Goal: Check status: Check status

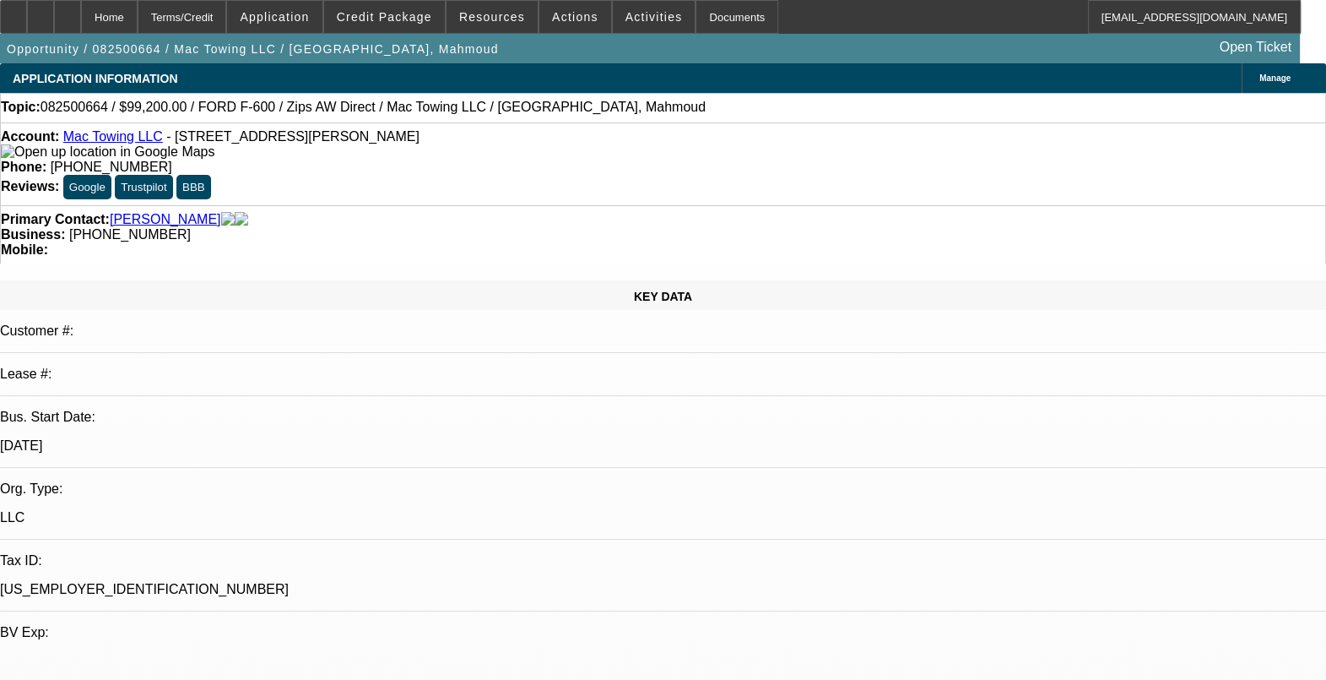
select select "0"
select select "2"
select select "0"
select select "0.2"
select select "2"
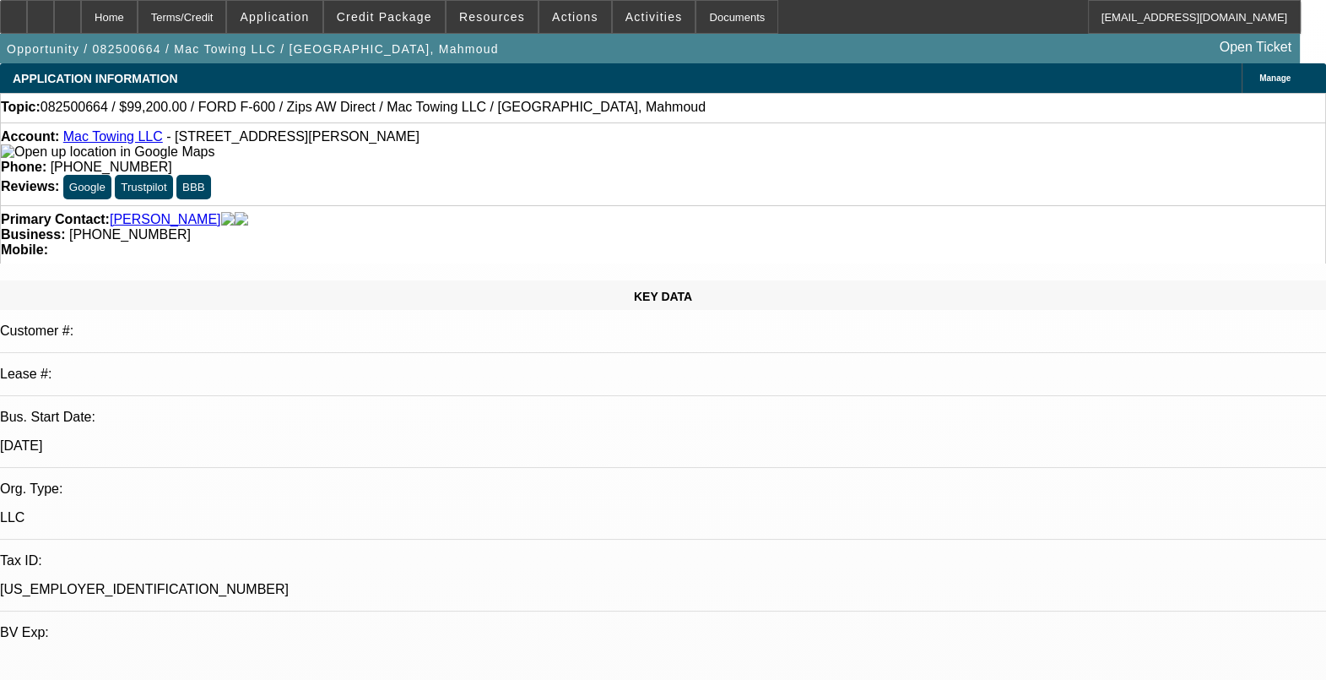
select select "0"
select select "0.2"
select select "2"
select select "0"
select select "0.2"
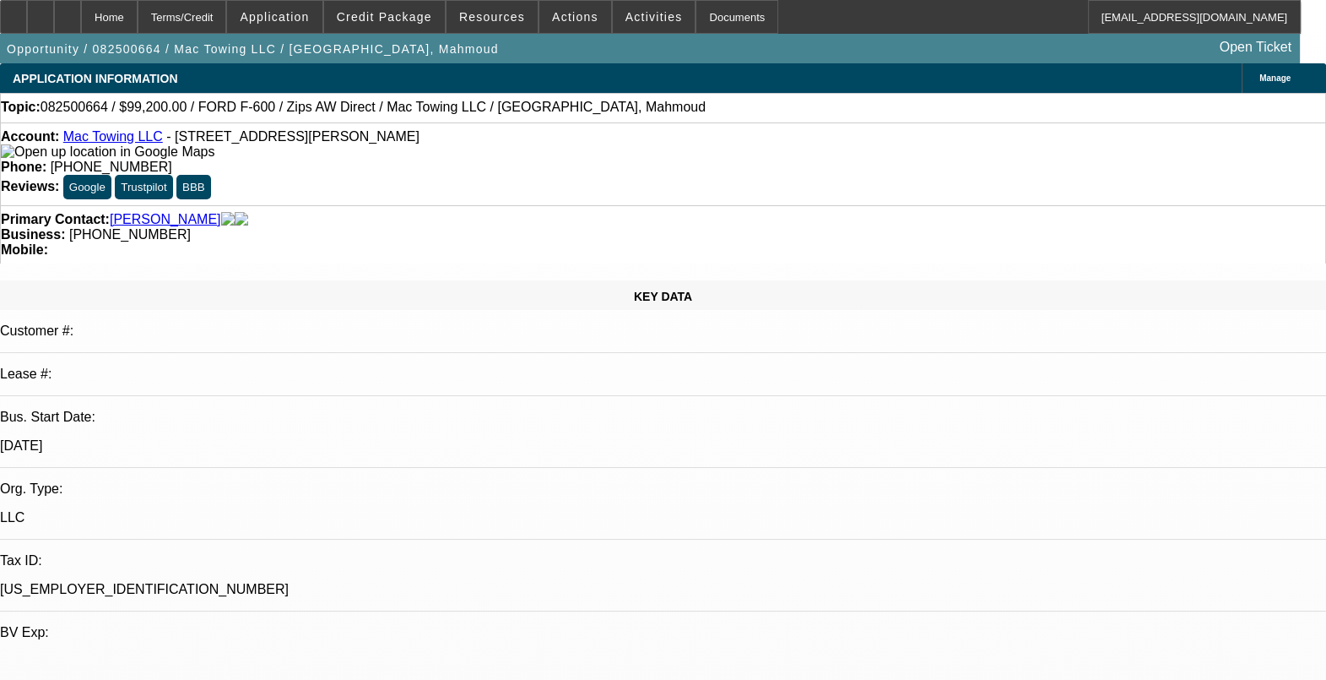
select select "2"
select select "0"
select select "1"
select select "2"
select select "6"
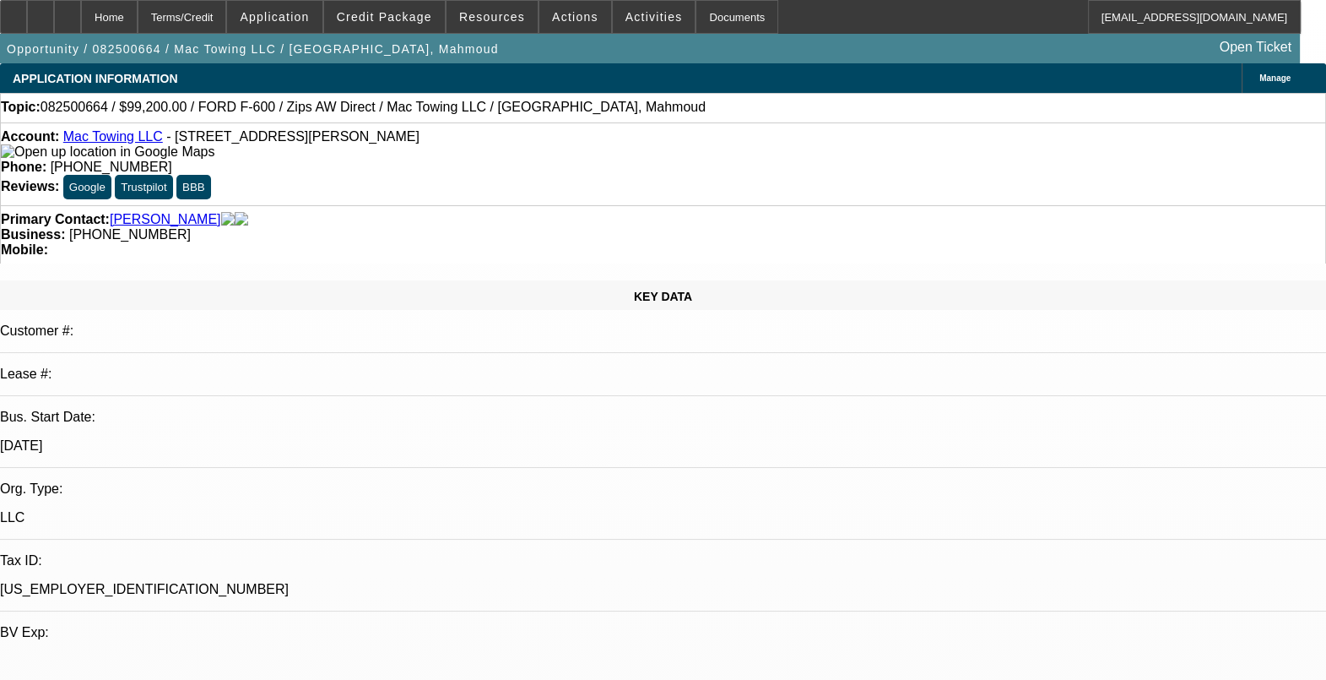
select select "1"
select select "2"
select select "6"
select select "1"
select select "2"
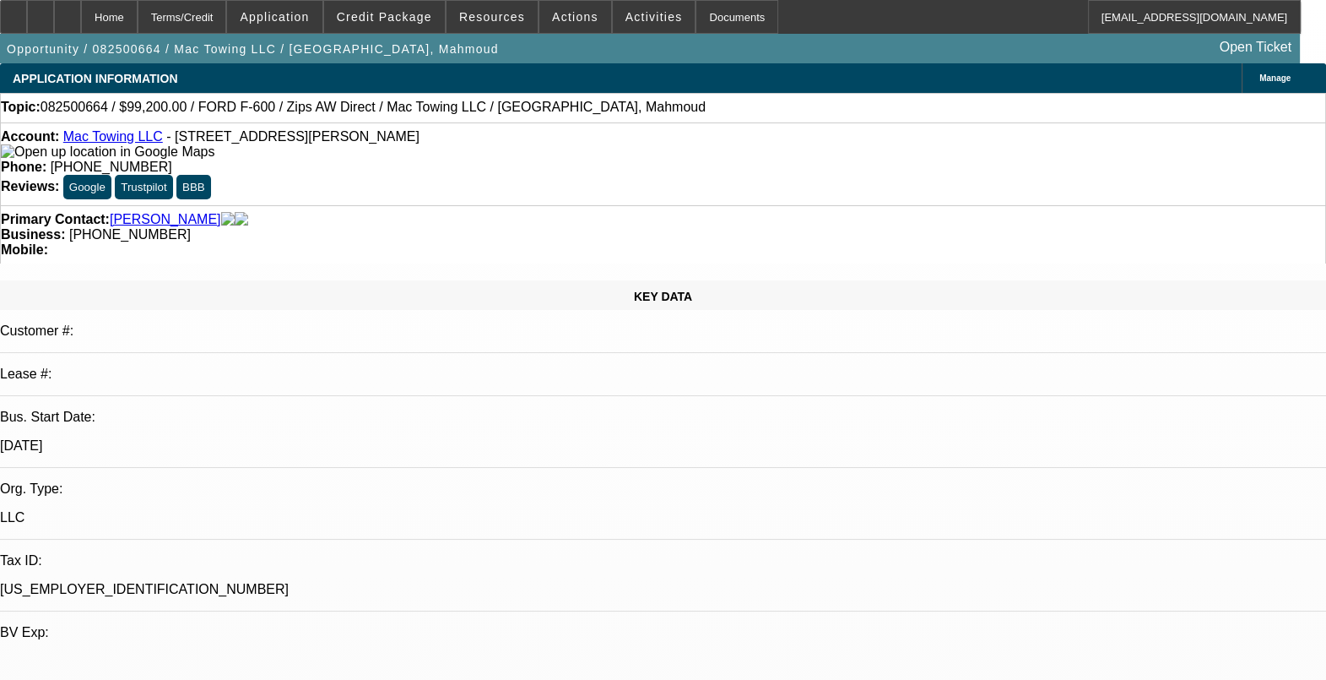
select select "6"
select select "1"
select select "2"
select select "6"
drag, startPoint x: 1048, startPoint y: 545, endPoint x: 907, endPoint y: 550, distance: 141.1
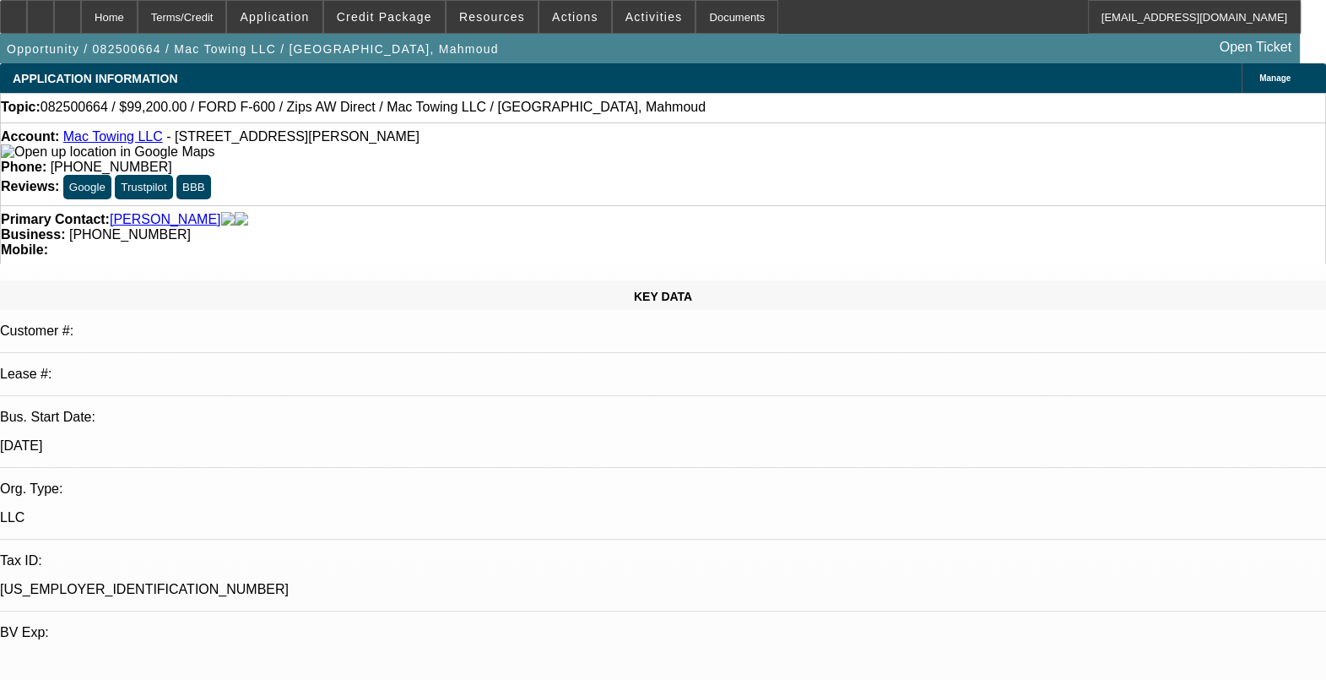
drag, startPoint x: 907, startPoint y: 550, endPoint x: 1012, endPoint y: 549, distance: 104.7
drag, startPoint x: 1030, startPoint y: 545, endPoint x: 849, endPoint y: 545, distance: 181.5
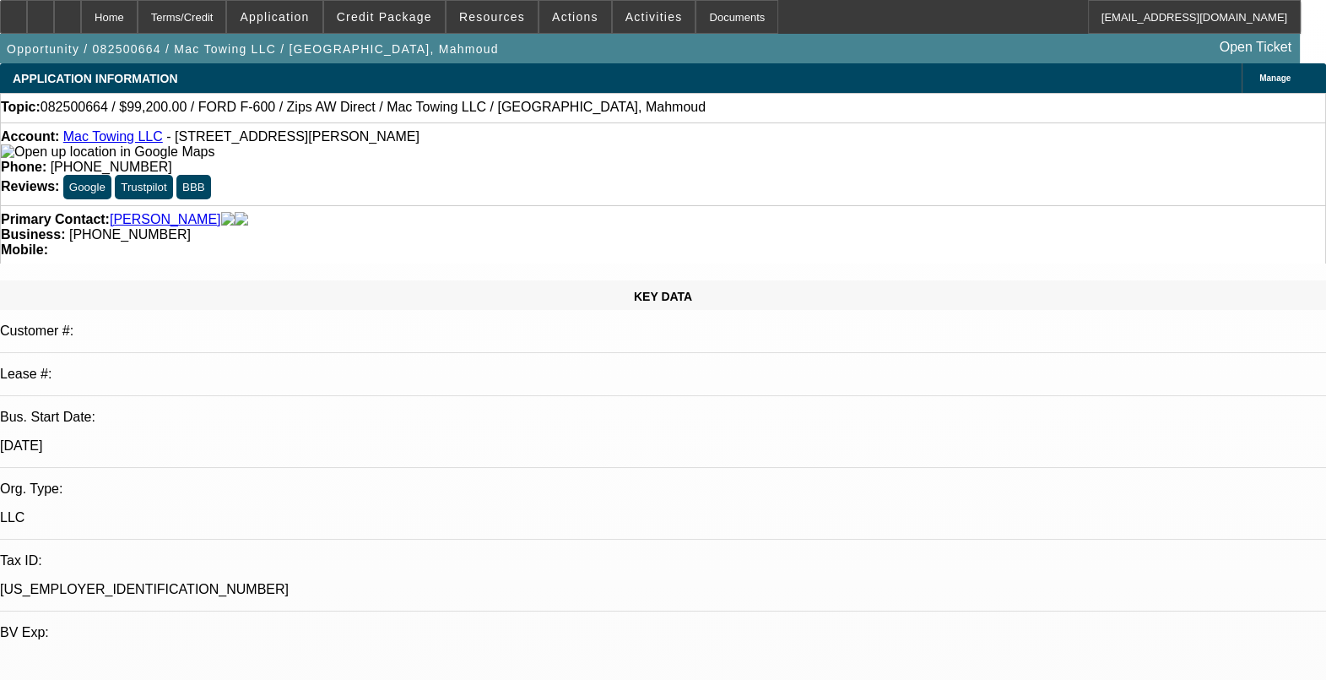
drag, startPoint x: 849, startPoint y: 545, endPoint x: 1087, endPoint y: 561, distance: 238.7
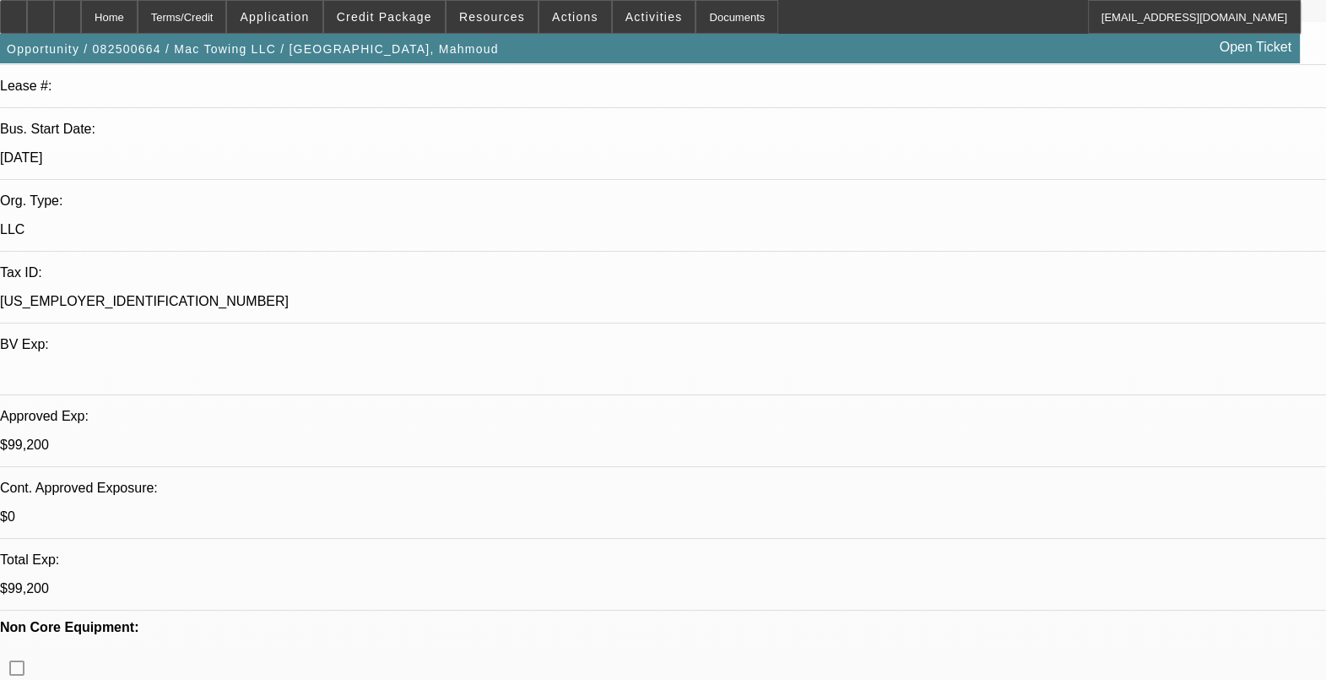
scroll to position [528, 0]
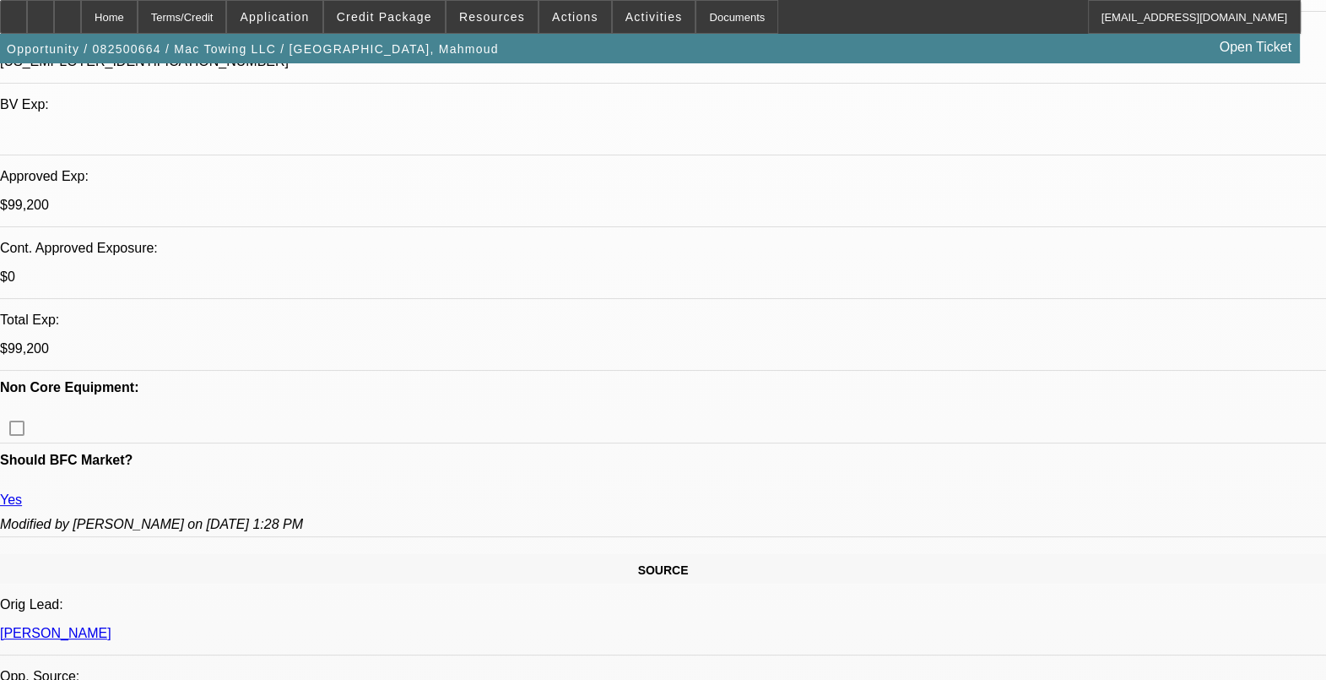
drag, startPoint x: 169, startPoint y: 359, endPoint x: 95, endPoint y: 369, distance: 74.2
drag, startPoint x: 95, startPoint y: 369, endPoint x: 355, endPoint y: 255, distance: 283.9
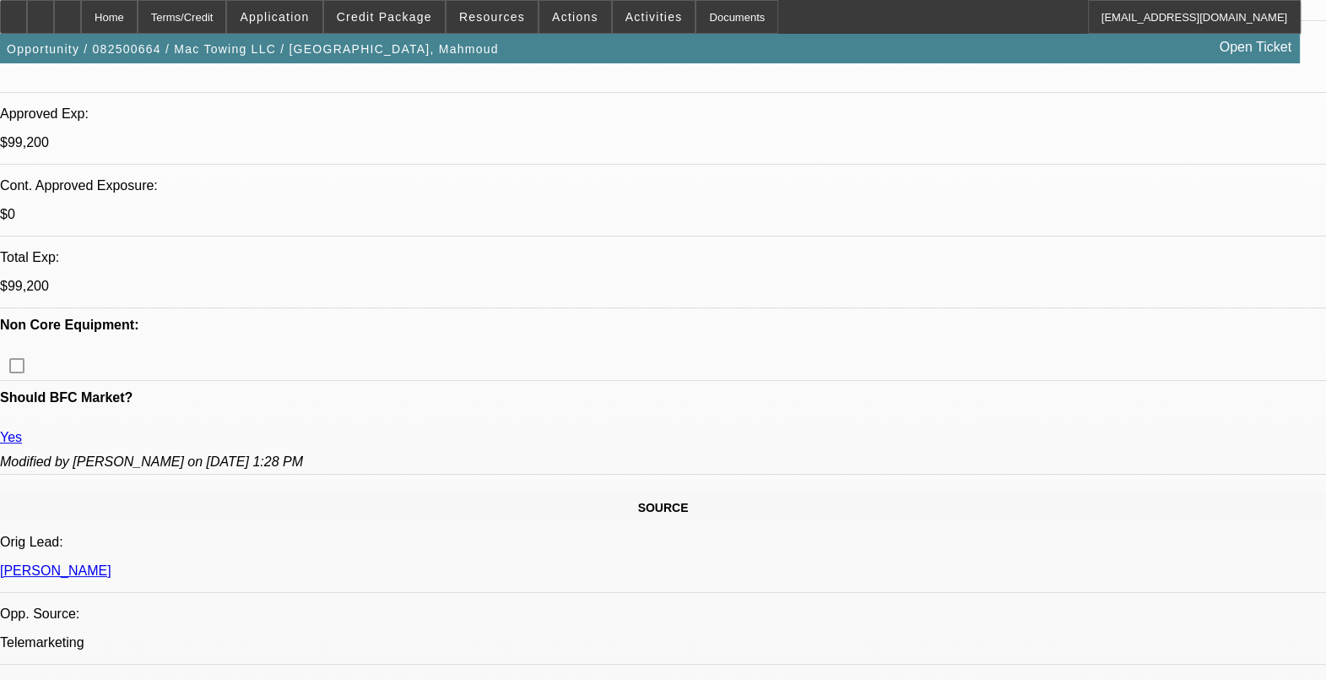
scroll to position [633, 0]
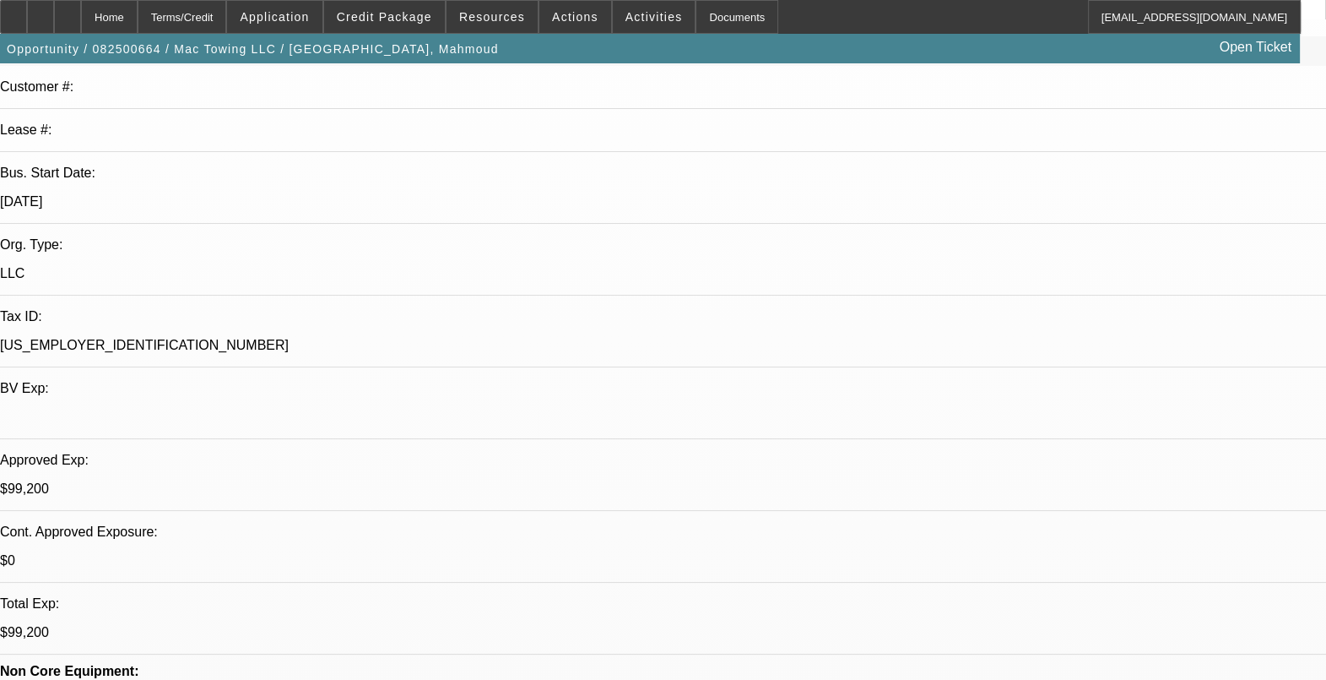
scroll to position [210, 0]
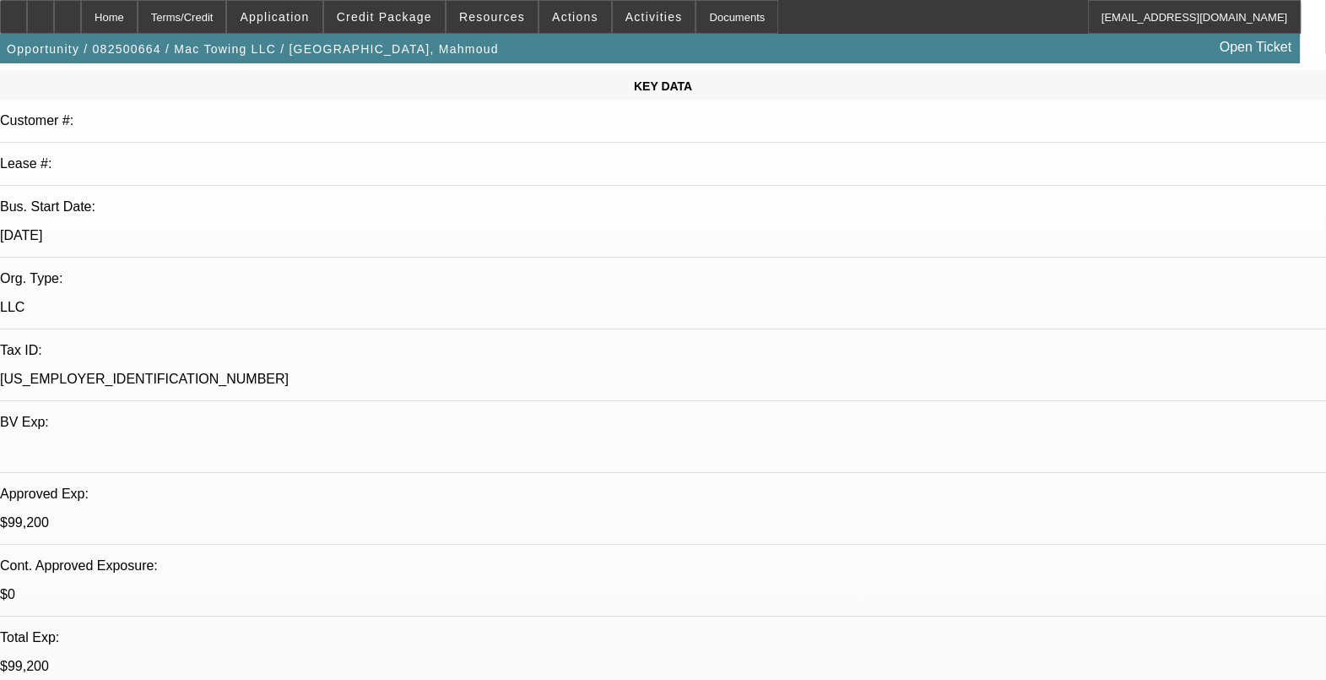
drag, startPoint x: 219, startPoint y: 111, endPoint x: 169, endPoint y: 117, distance: 50.1
click at [169, 228] on p "[DATE]" at bounding box center [663, 235] width 1326 height 15
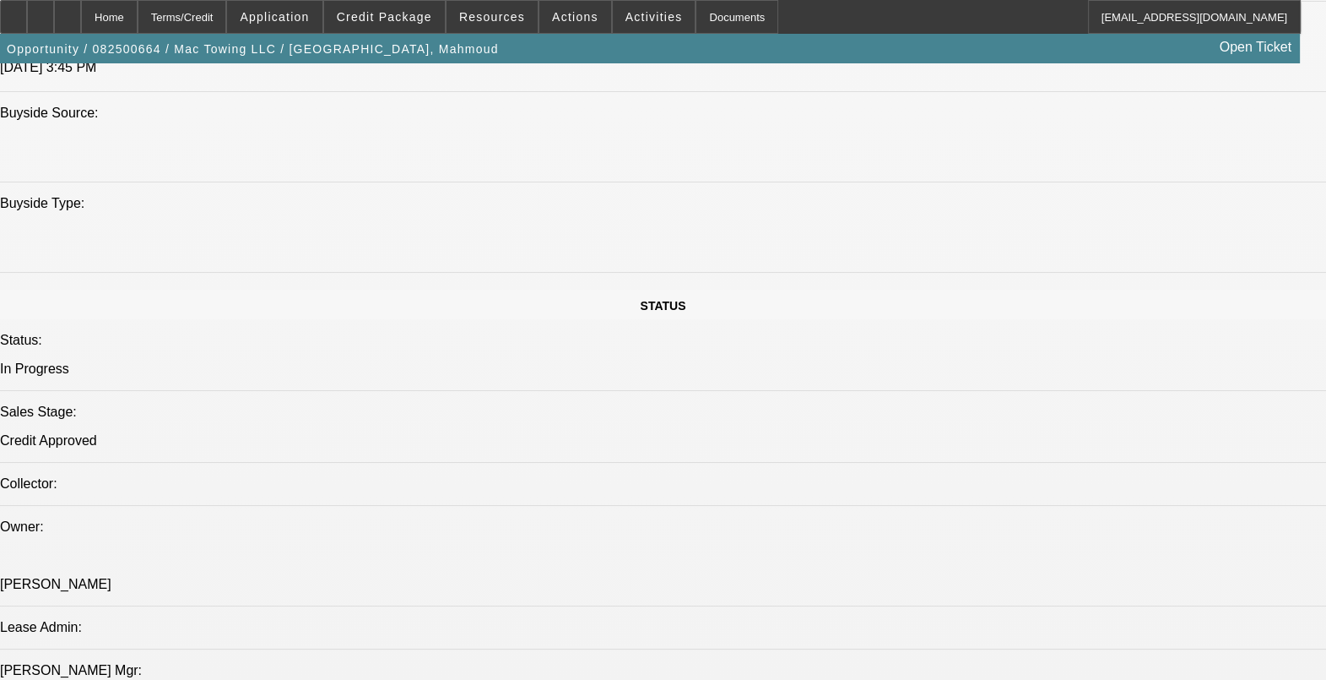
scroll to position [1582, 0]
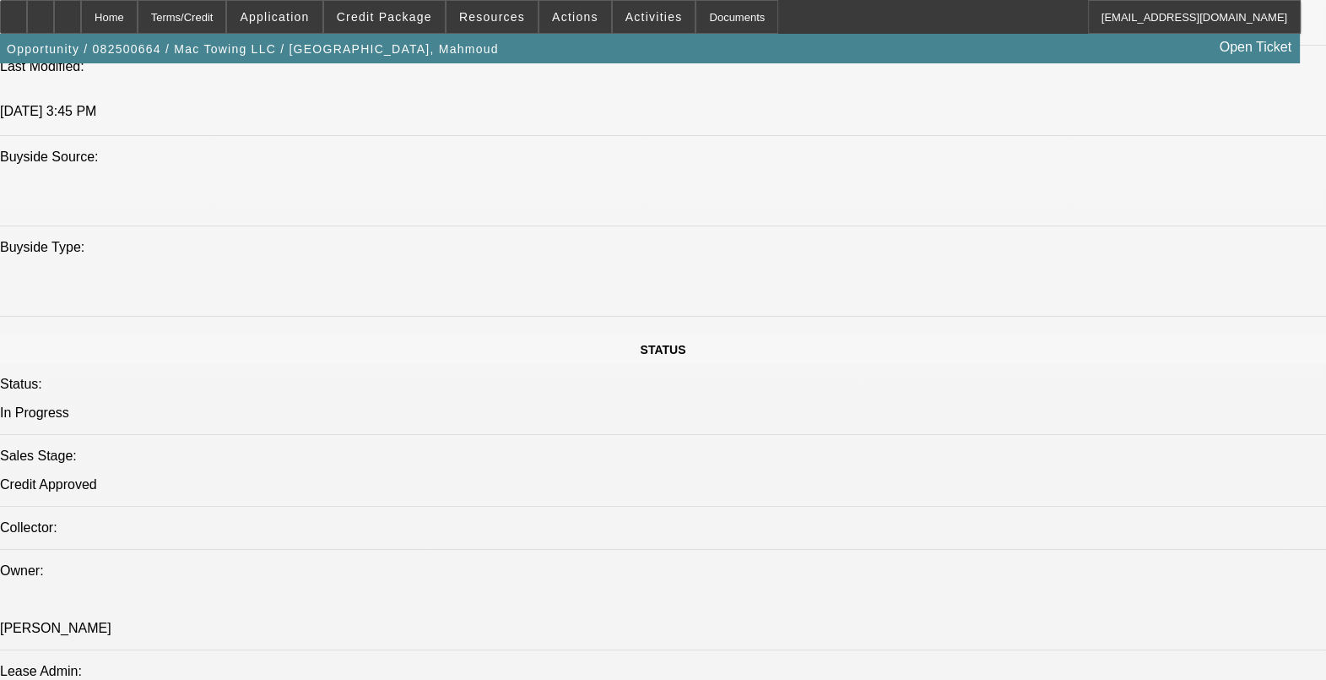
drag, startPoint x: 440, startPoint y: 447, endPoint x: 406, endPoint y: 443, distance: 33.9
drag, startPoint x: 406, startPoint y: 443, endPoint x: 557, endPoint y: 399, distance: 157.6
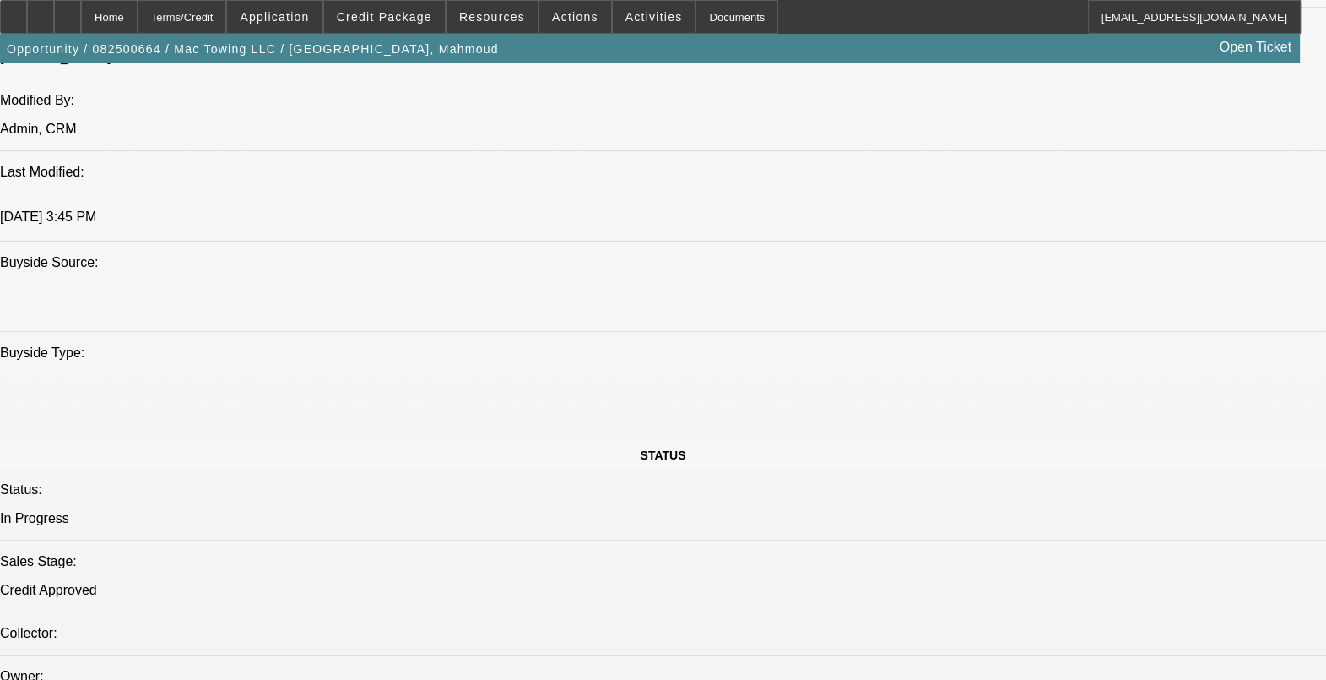
drag, startPoint x: 172, startPoint y: 236, endPoint x: 259, endPoint y: 236, distance: 87.0
drag, startPoint x: 259, startPoint y: 236, endPoint x: 228, endPoint y: 271, distance: 47.3
drag, startPoint x: 236, startPoint y: 287, endPoint x: 156, endPoint y: 274, distance: 81.3
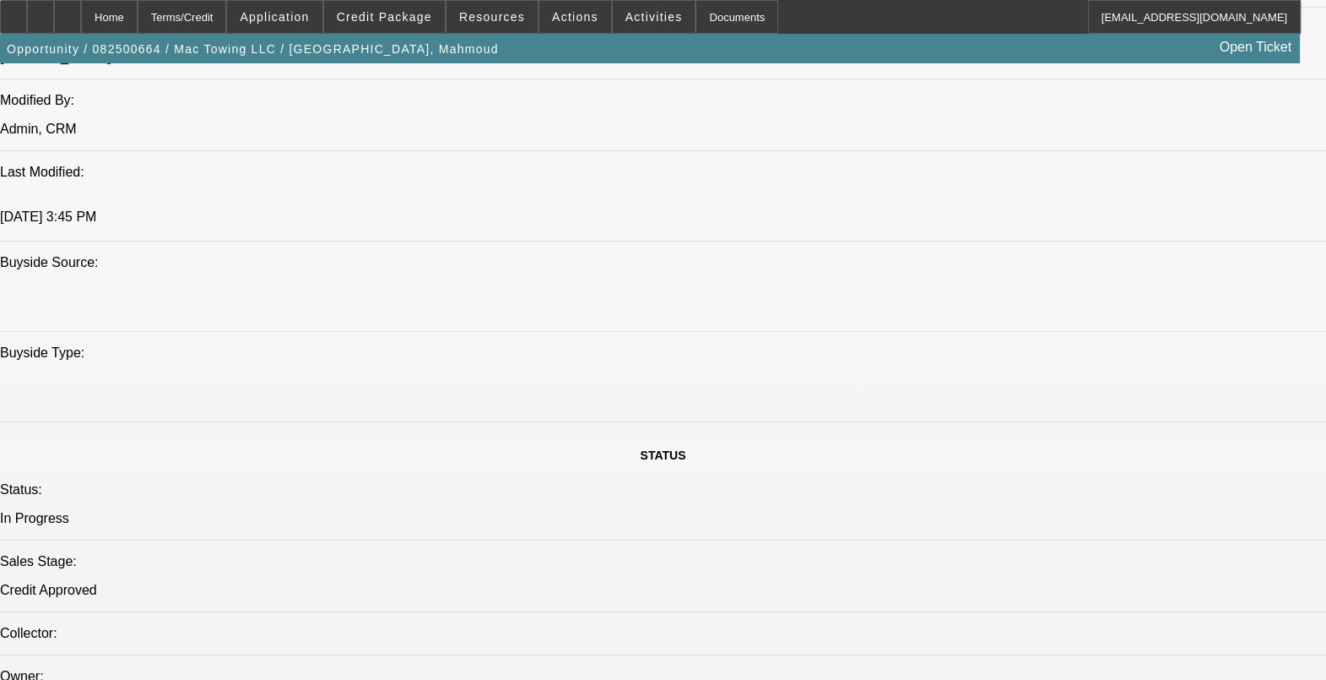
drag, startPoint x: 156, startPoint y: 274, endPoint x: 249, endPoint y: 232, distance: 101.7
drag, startPoint x: 249, startPoint y: 232, endPoint x: 525, endPoint y: 318, distance: 289.2
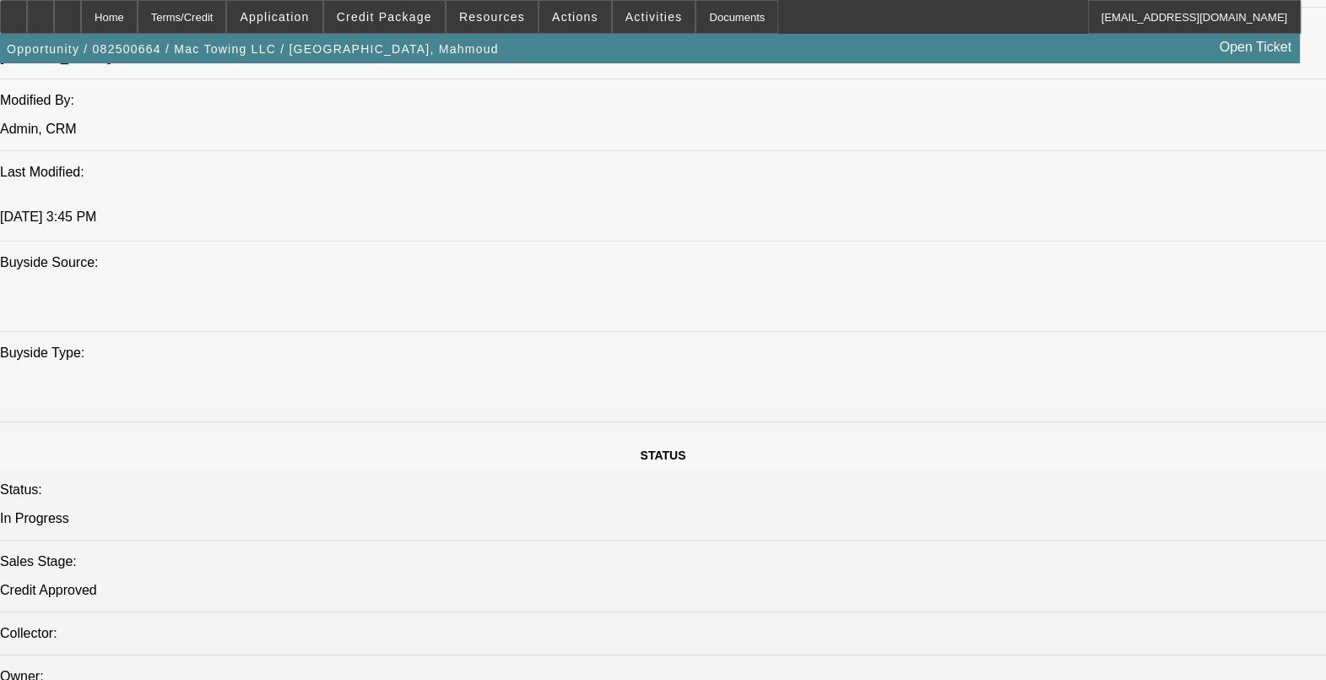
drag, startPoint x: 528, startPoint y: 233, endPoint x: 503, endPoint y: 244, distance: 26.8
drag, startPoint x: 503, startPoint y: 244, endPoint x: 498, endPoint y: 259, distance: 16.0
drag, startPoint x: 492, startPoint y: 266, endPoint x: 549, endPoint y: 270, distance: 56.7
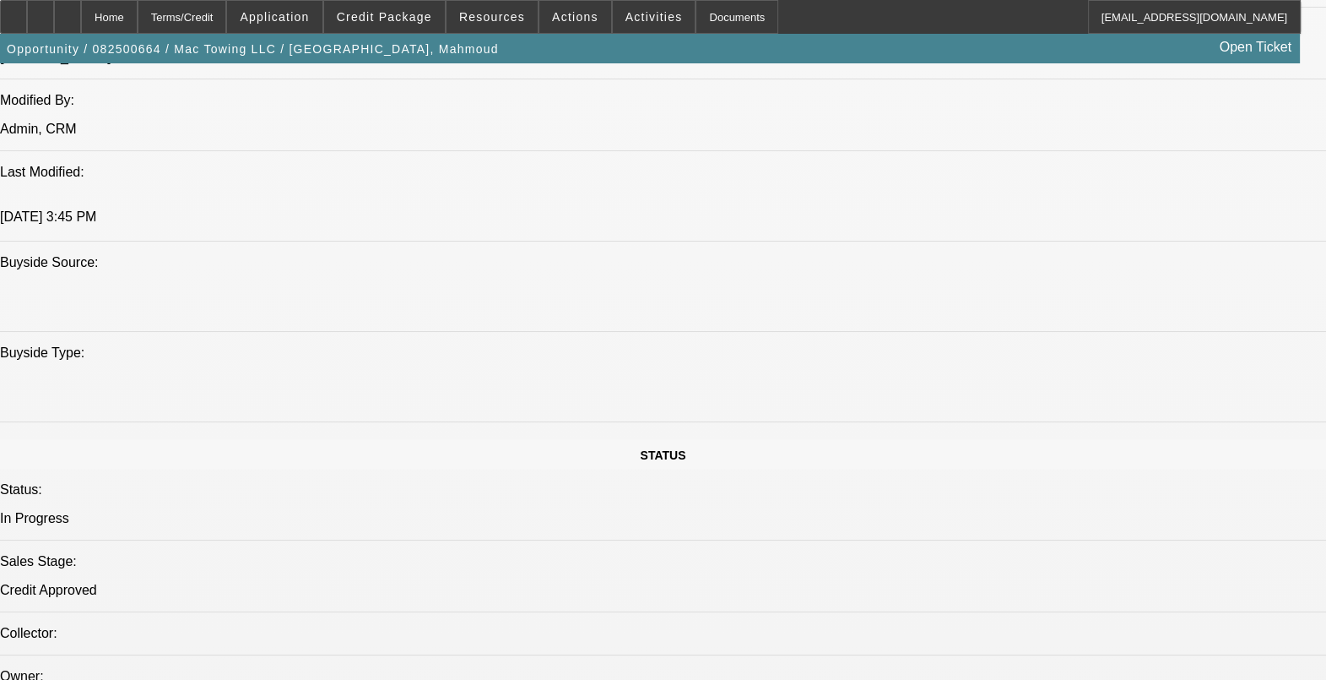
drag, startPoint x: 549, startPoint y: 270, endPoint x: 615, endPoint y: 243, distance: 71.2
drag, startPoint x: 497, startPoint y: 248, endPoint x: 545, endPoint y: 238, distance: 48.4
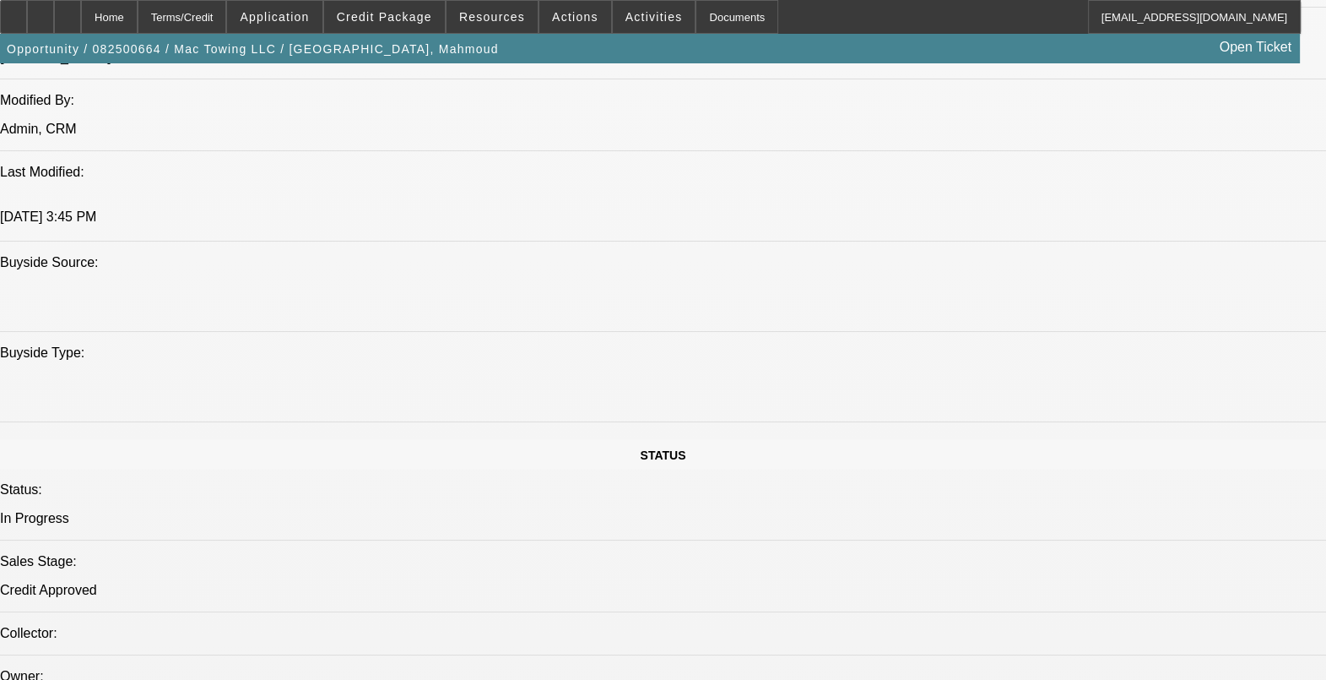
drag, startPoint x: 562, startPoint y: 261, endPoint x: 600, endPoint y: 311, distance: 62.7
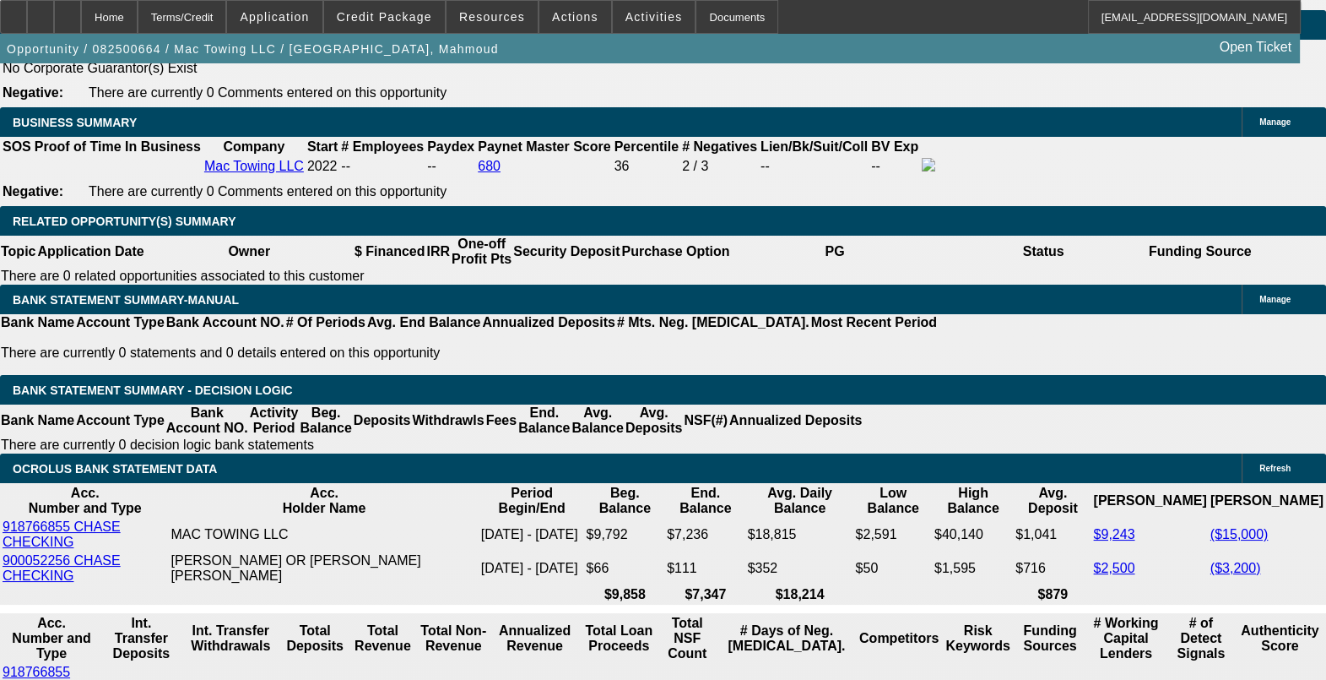
scroll to position [0, 245]
drag, startPoint x: 610, startPoint y: 350, endPoint x: 665, endPoint y: 348, distance: 54.9
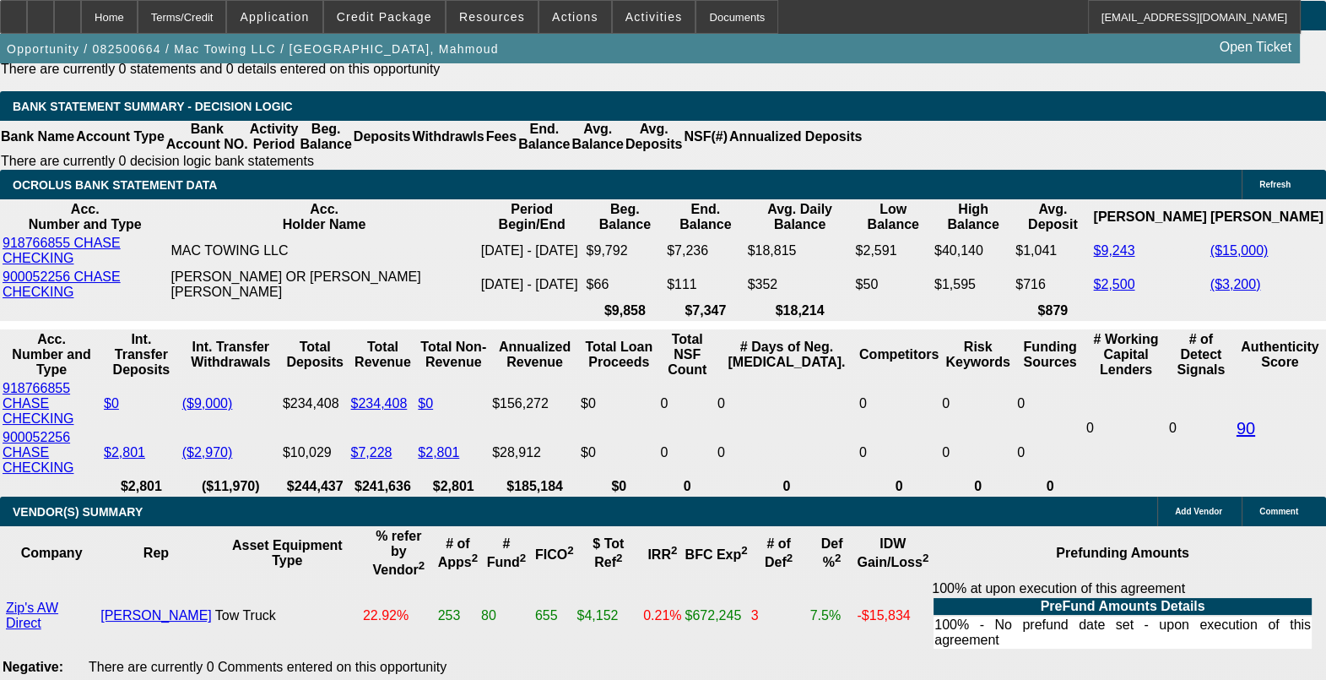
scroll to position [3060, 0]
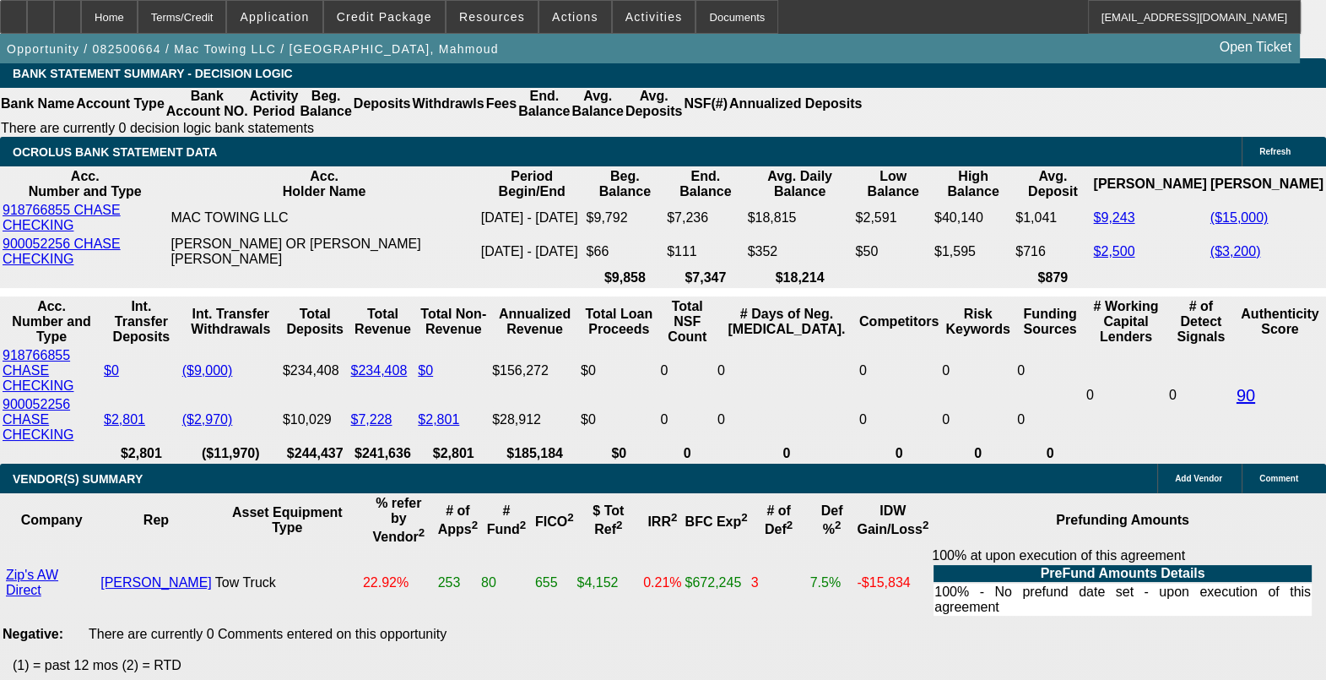
drag, startPoint x: 649, startPoint y: 361, endPoint x: 577, endPoint y: 374, distance: 73.7
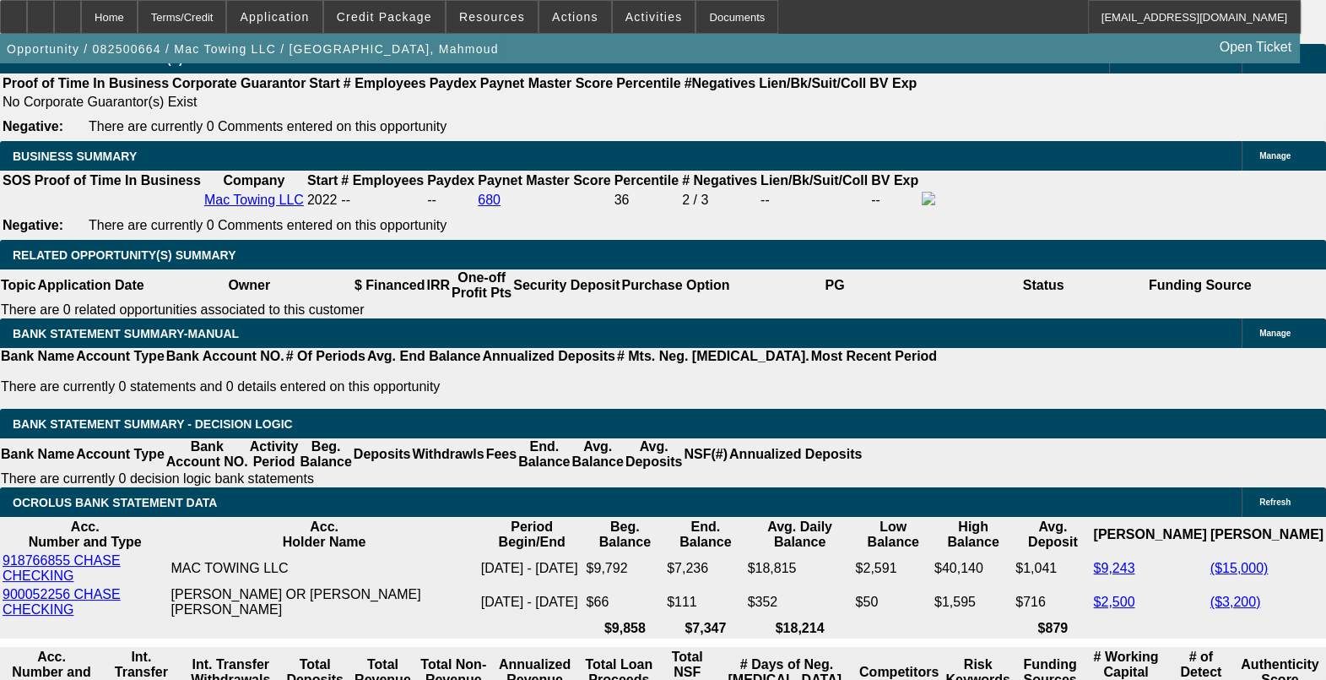
scroll to position [2788, 0]
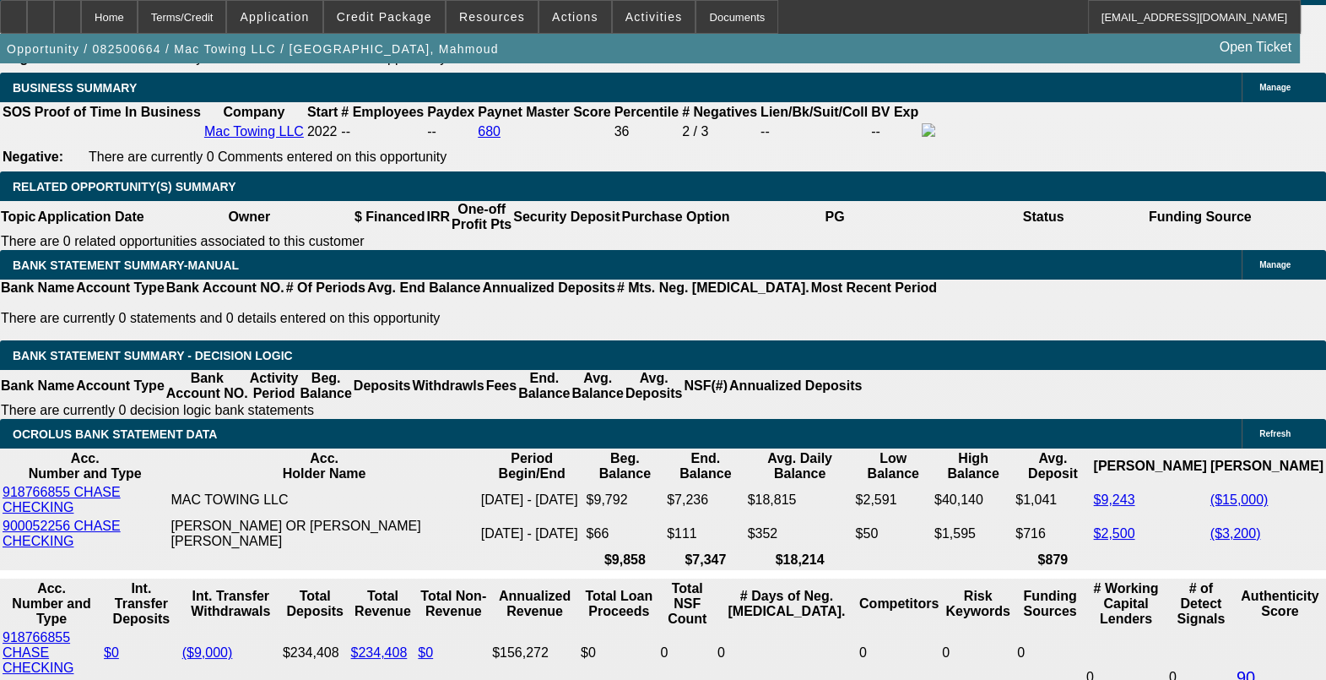
drag, startPoint x: 694, startPoint y: 244, endPoint x: 755, endPoint y: 331, distance: 106.1
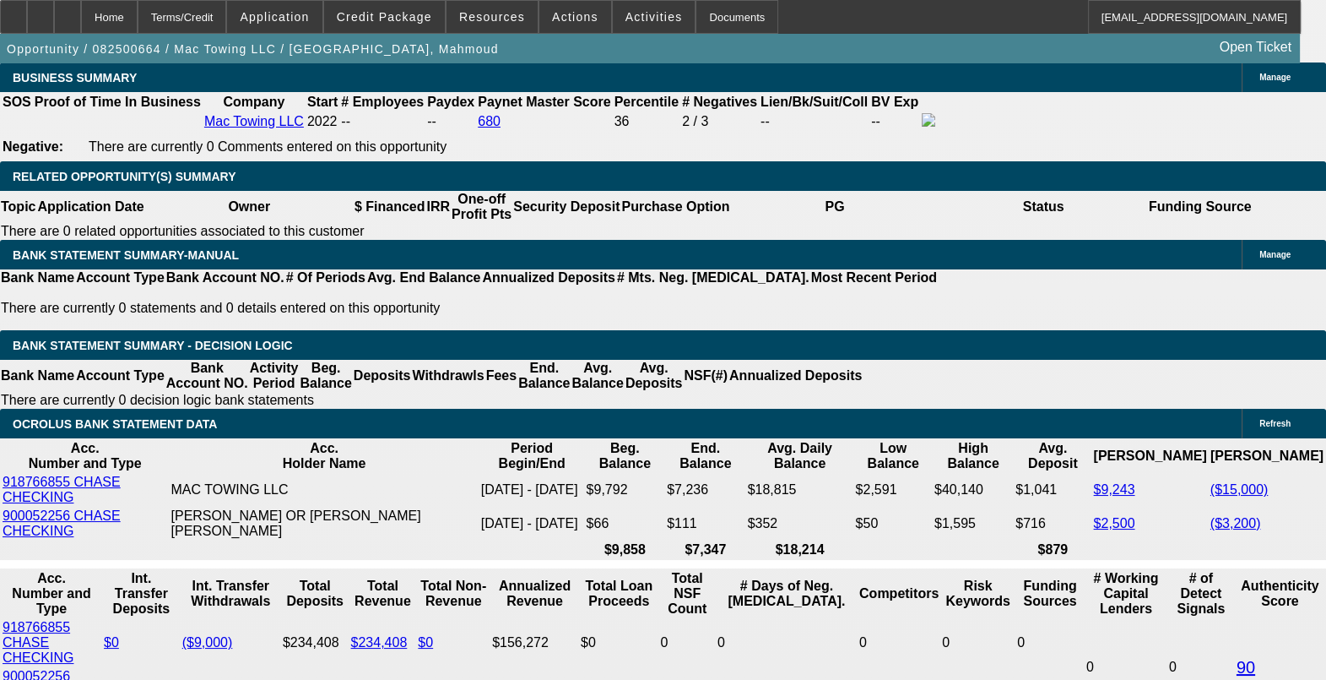
scroll to position [0, 0]
drag, startPoint x: 684, startPoint y: 302, endPoint x: 399, endPoint y: 307, distance: 285.4
